Goal: Task Accomplishment & Management: Manage account settings

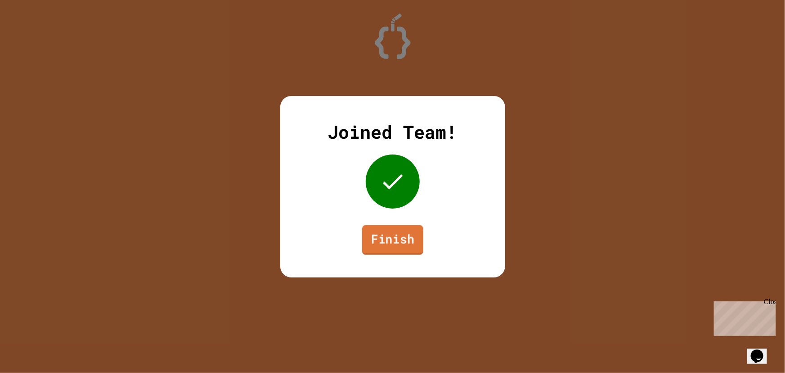
click at [387, 238] on link "Finish" at bounding box center [392, 240] width 61 height 30
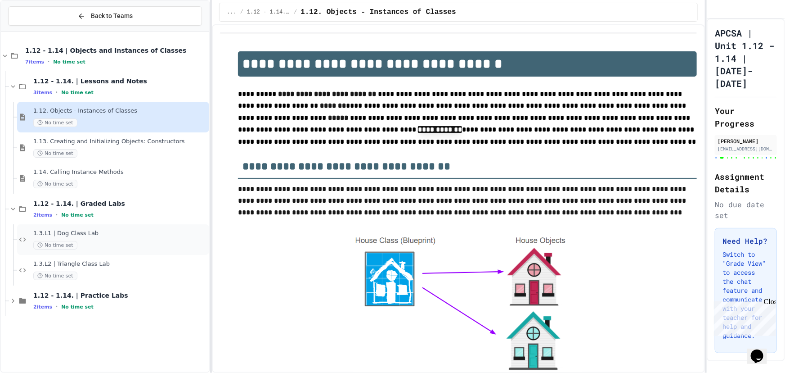
click at [74, 231] on span "1.3.L1 | Dog Class Lab" at bounding box center [120, 234] width 174 height 8
